Goal: Check status: Check status

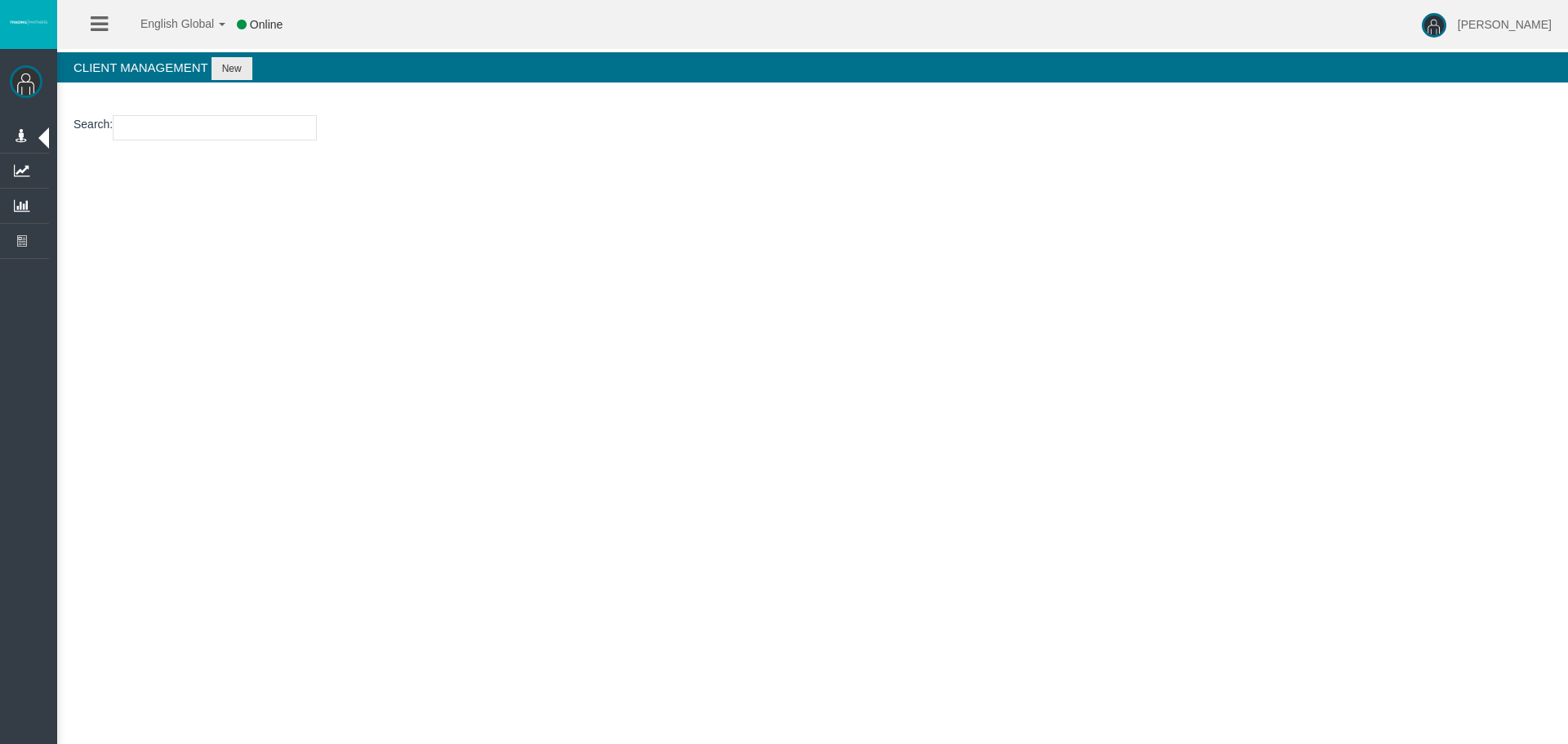
drag, startPoint x: 197, startPoint y: 110, endPoint x: 200, endPoint y: 142, distance: 32.1
click at [197, 113] on section "Search :" at bounding box center [812, 132] width 1510 height 66
click at [200, 142] on section "Search :" at bounding box center [812, 132] width 1510 height 66
click at [201, 140] on input "number" at bounding box center [215, 128] width 205 height 25
paste input "14082981"
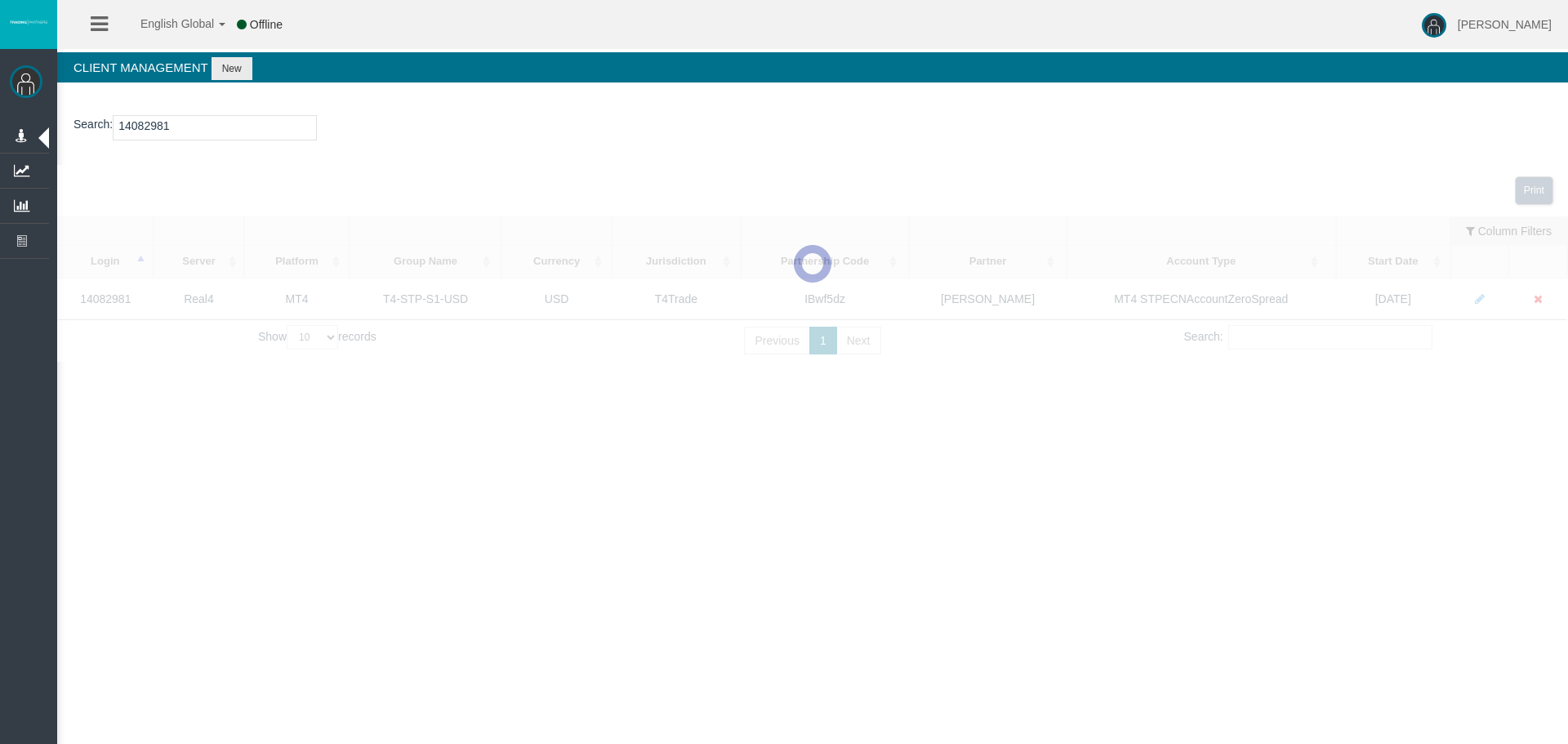
type input "14082981"
drag, startPoint x: 616, startPoint y: 448, endPoint x: 626, endPoint y: 466, distance: 20.6
click at [626, 466] on div "English Global 简体中文 English Global 日本語 한국어 Offline [PERSON_NAME] Help Log Out […" at bounding box center [784, 372] width 1568 height 744
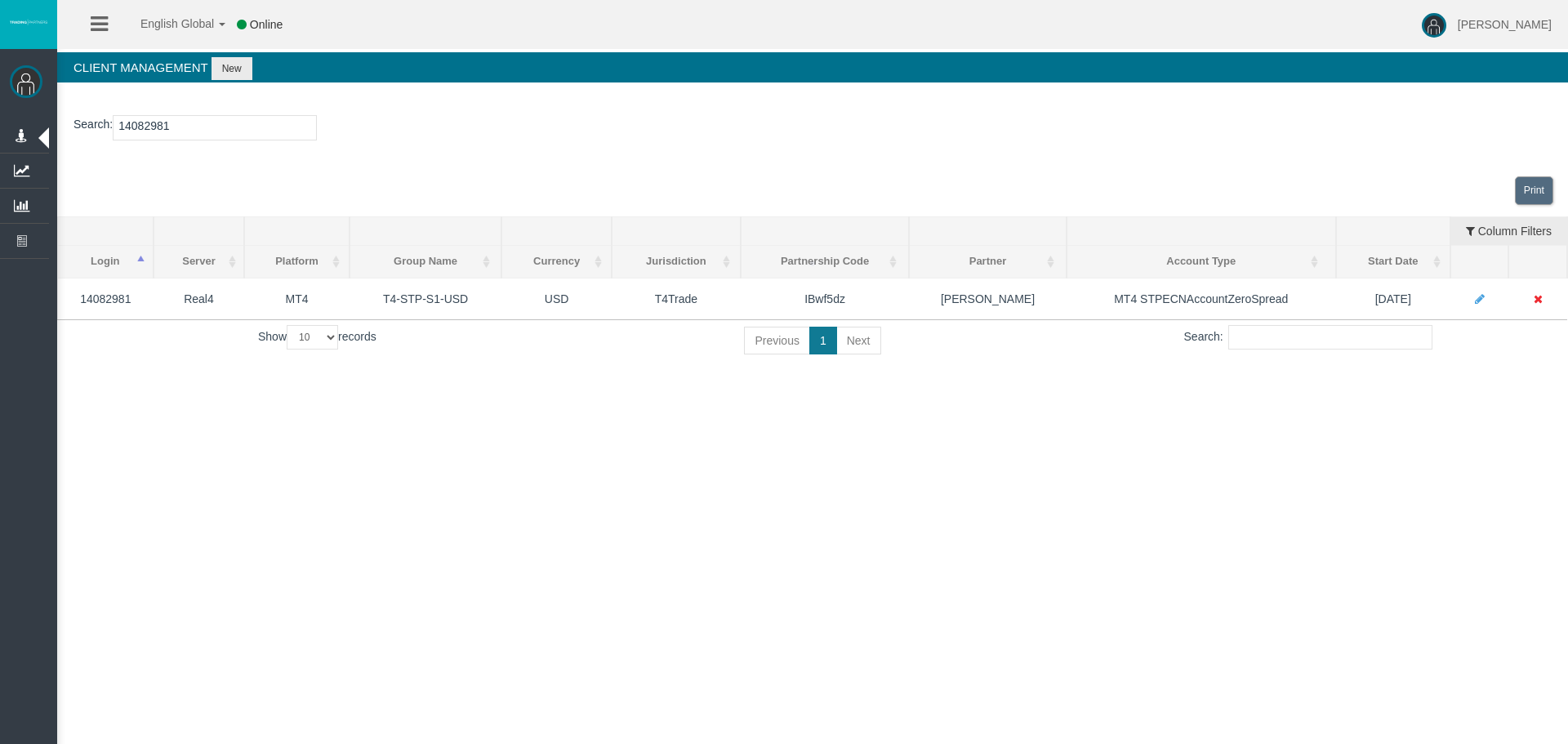
click at [720, 489] on div "English Global 简体中文 English Global 日本語 한국어 Online [PERSON_NAME] Help Log Out [P…" at bounding box center [784, 372] width 1568 height 744
click at [1069, 169] on div "Print" at bounding box center [812, 191] width 1510 height 52
drag, startPoint x: 779, startPoint y: 452, endPoint x: 1207, endPoint y: 527, distance: 434.5
click at [794, 472] on div "English Global 简体中文 English Global 日本語 한국어 Online [PERSON_NAME] Help Log Out [P…" at bounding box center [784, 372] width 1568 height 744
click at [1244, 527] on div "English Global 简体中文 English Global 日本語 한국어 Online [PERSON_NAME] Help Log Out [P…" at bounding box center [784, 372] width 1568 height 744
